Goal: Check status

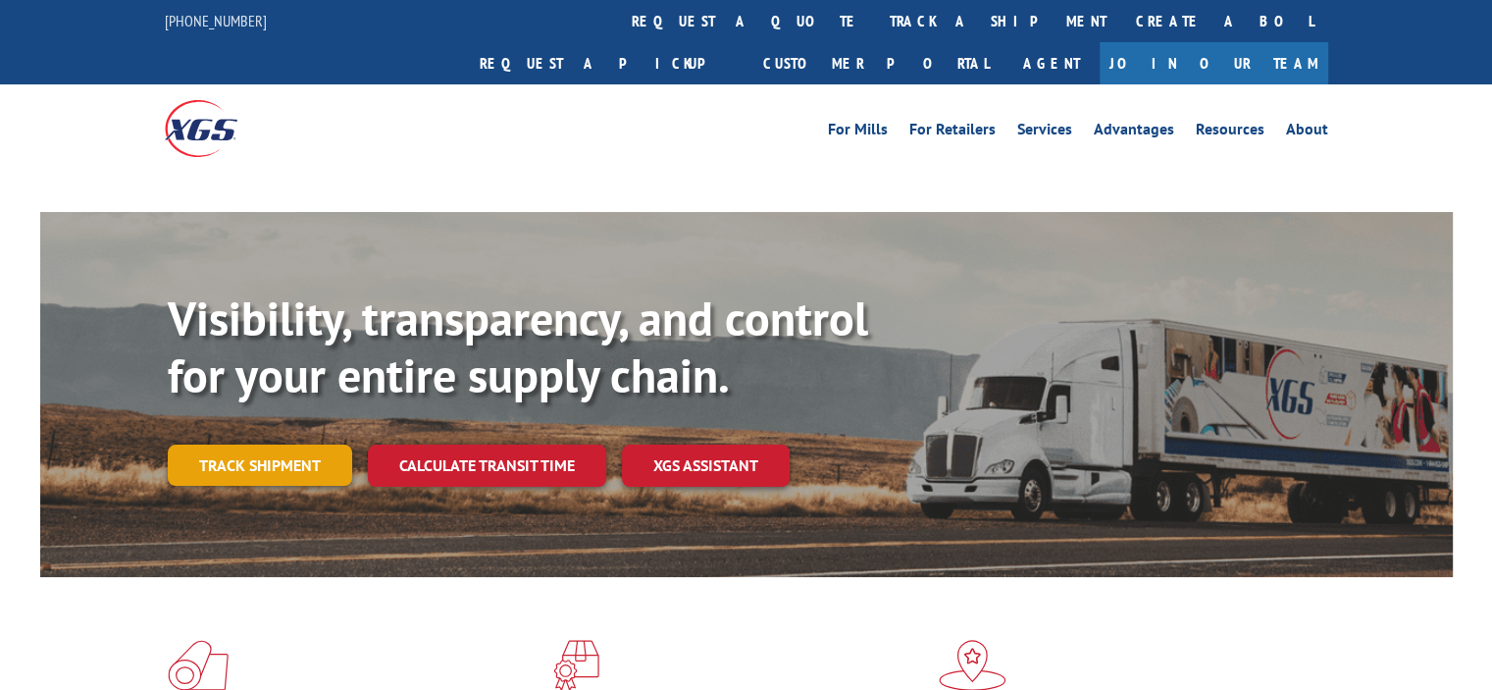
click at [296, 427] on div "Visibility, transparency, and control for your entire supply chain. Track shipm…" at bounding box center [810, 427] width 1285 height 274
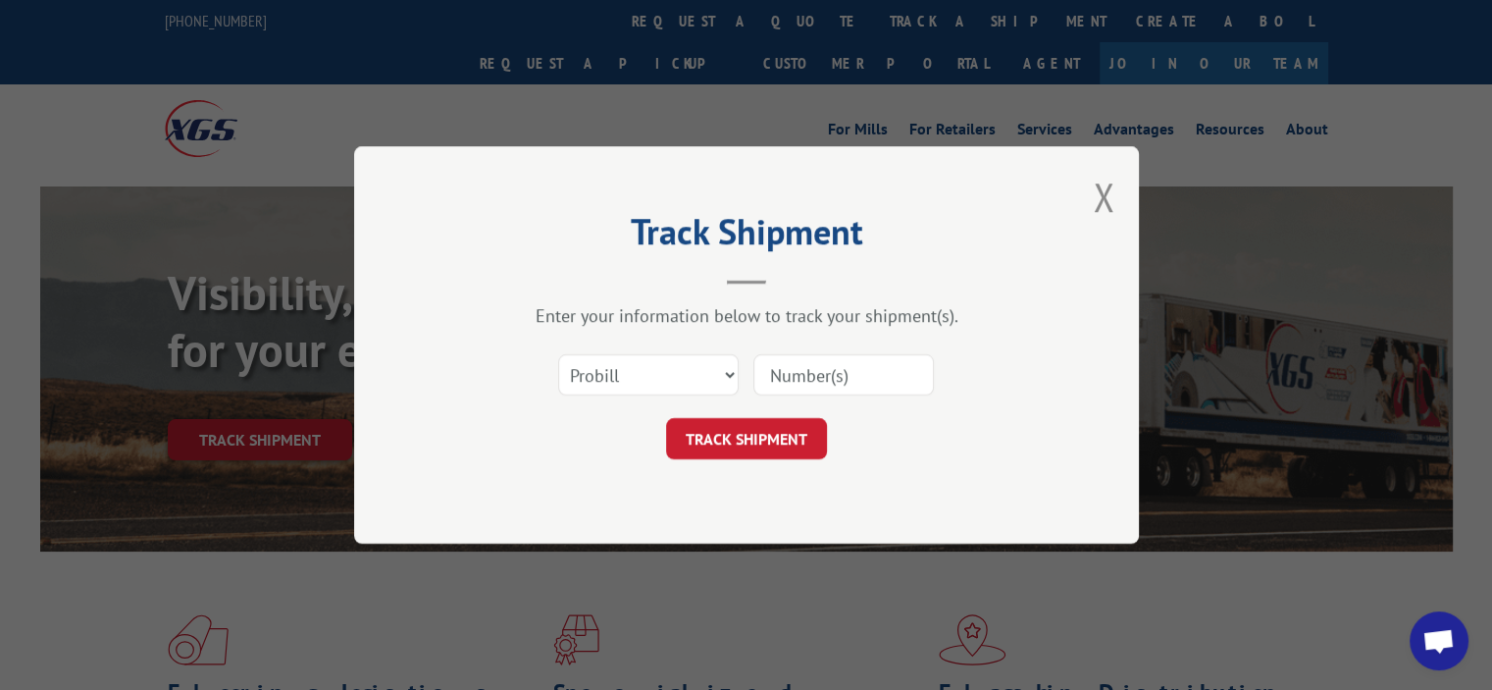
drag, startPoint x: 882, startPoint y: 375, endPoint x: 848, endPoint y: 392, distance: 37.7
click at [882, 375] on input at bounding box center [843, 374] width 180 height 41
paste input "17611027"
type input "17611027"
click at [744, 436] on button "TRACK SHIPMENT" at bounding box center [746, 438] width 161 height 41
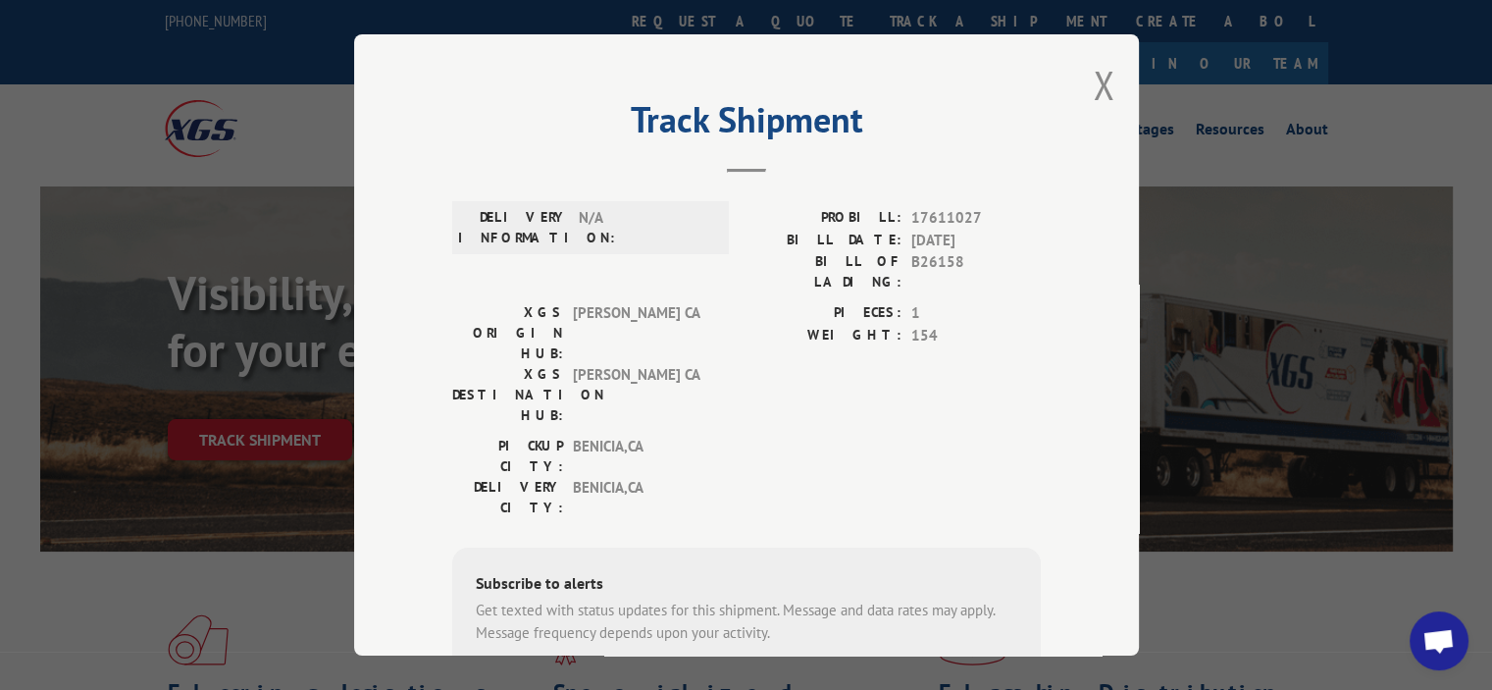
click at [719, 351] on div "XGS ORIGIN HUB: TRACY CA XGS DESTINATION HUB: TRACY [GEOGRAPHIC_DATA] PIECES: 1…" at bounding box center [746, 368] width 589 height 133
click at [728, 436] on div "PICKUP CITY: [GEOGRAPHIC_DATA] , [GEOGRAPHIC_DATA]: [GEOGRAPHIC_DATA] , [GEOGRA…" at bounding box center [746, 482] width 589 height 92
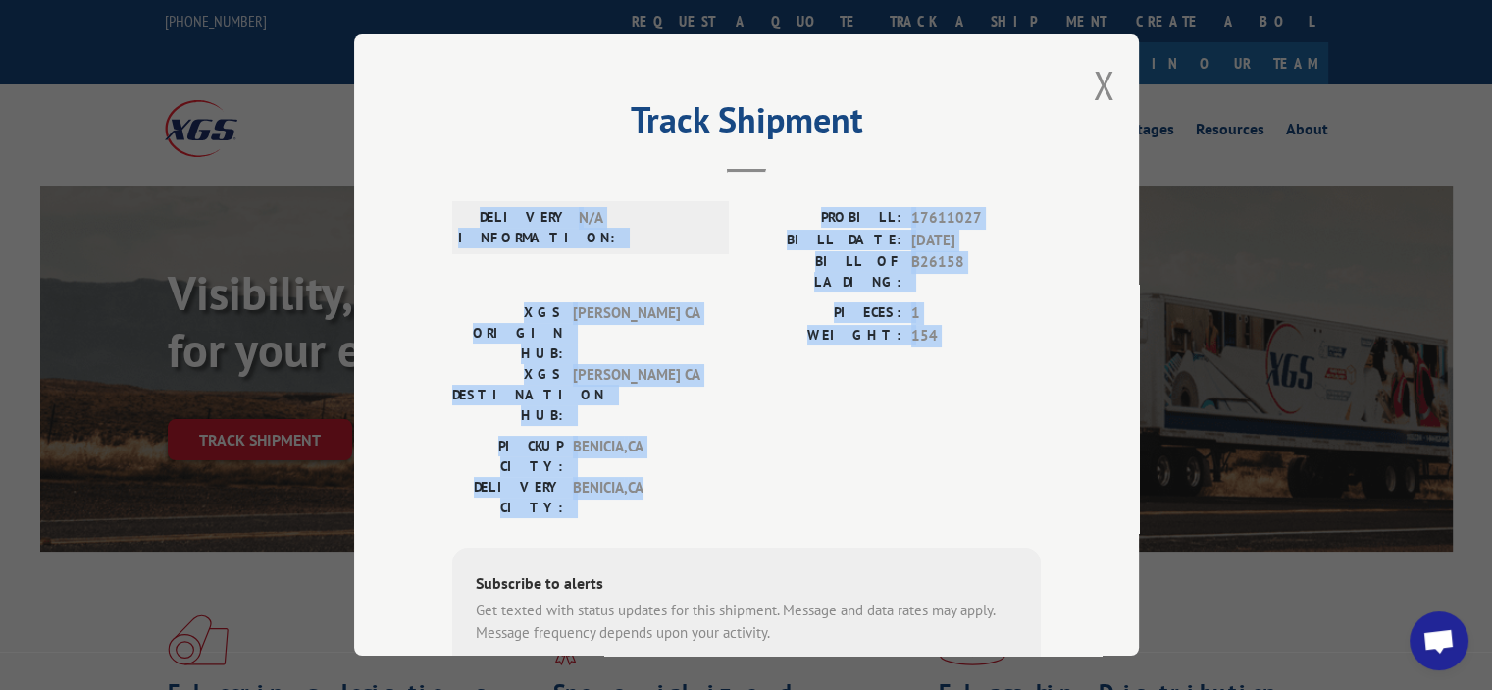
drag, startPoint x: 706, startPoint y: 400, endPoint x: 446, endPoint y: 184, distance: 337.8
click at [446, 184] on div "Track Shipment DELIVERY INFORMATION: N/A PROBILL: 17611027 BILL DATE: [DATE] BI…" at bounding box center [746, 344] width 785 height 621
click at [746, 325] on label "WEIGHT:" at bounding box center [823, 336] width 155 height 23
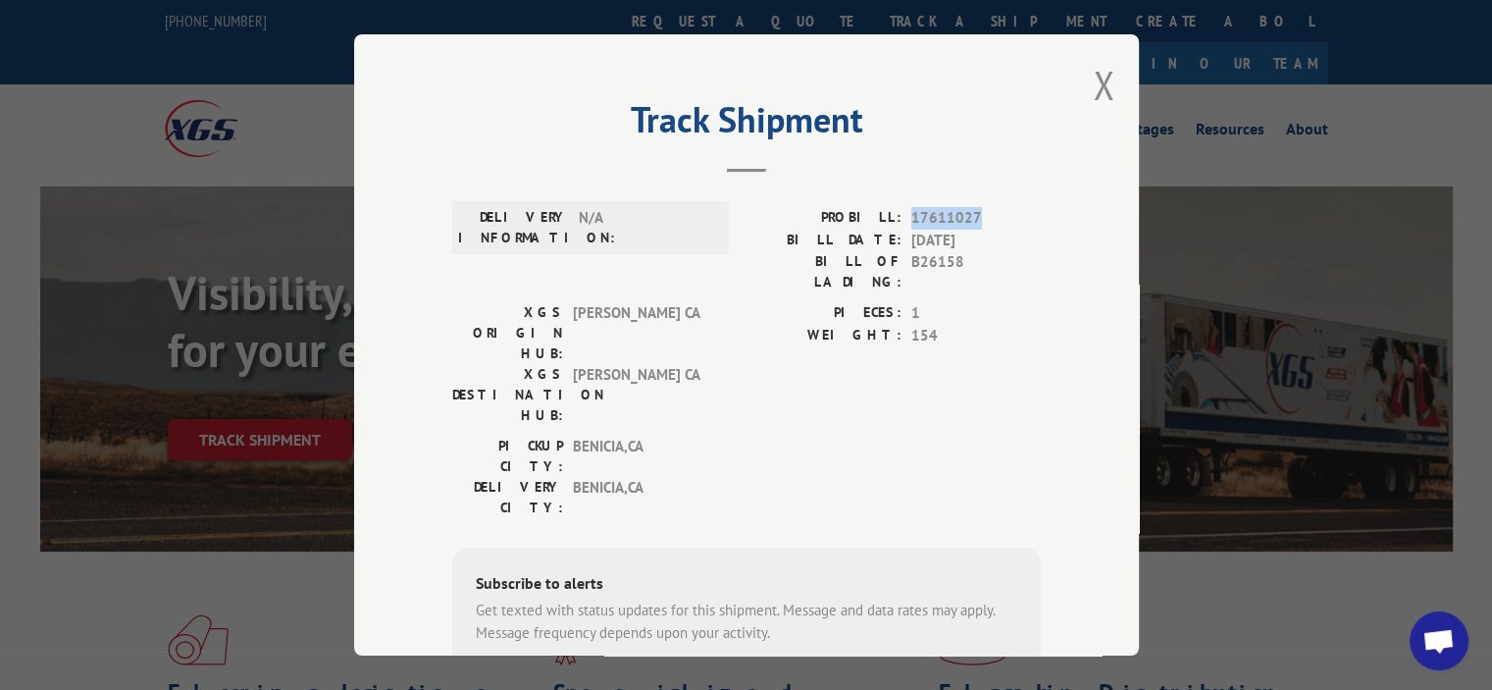
drag, startPoint x: 902, startPoint y: 214, endPoint x: 988, endPoint y: 210, distance: 85.4
click at [988, 210] on div "PROBILL: 17611027" at bounding box center [893, 218] width 294 height 23
copy span "17611027"
